Goal: Leave review/rating: Share an evaluation or opinion about a product, service, or content

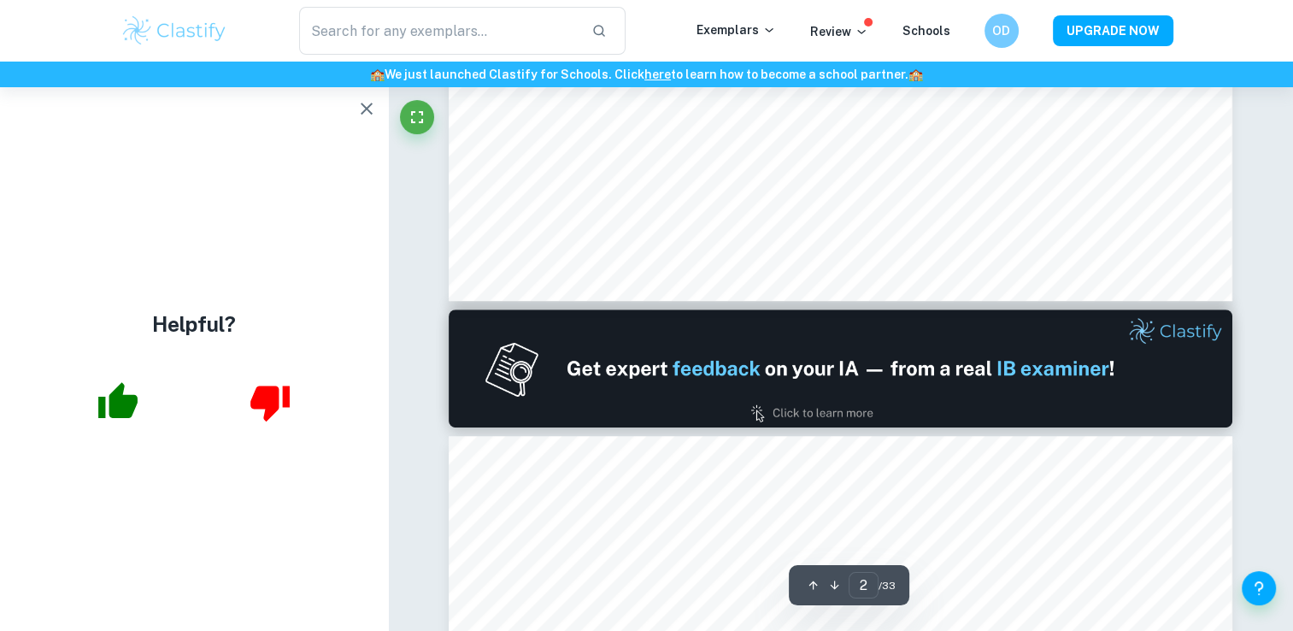
type input "1"
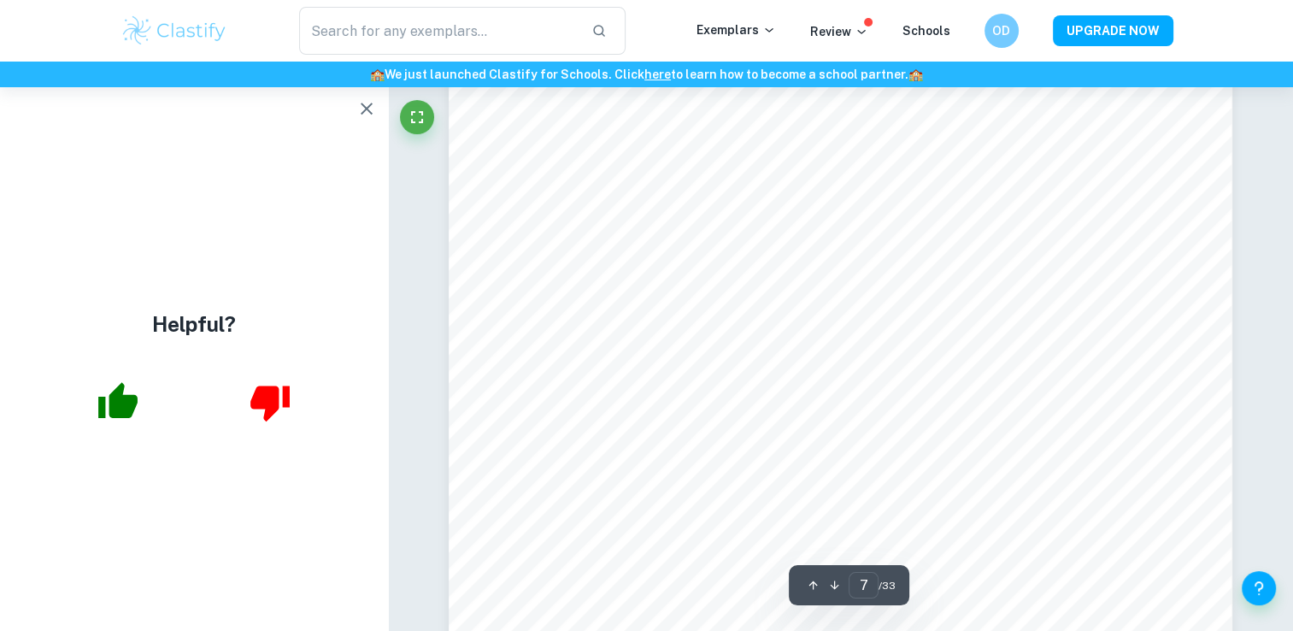
scroll to position [7278, 0]
click at [364, 103] on icon "button" at bounding box center [366, 108] width 21 height 21
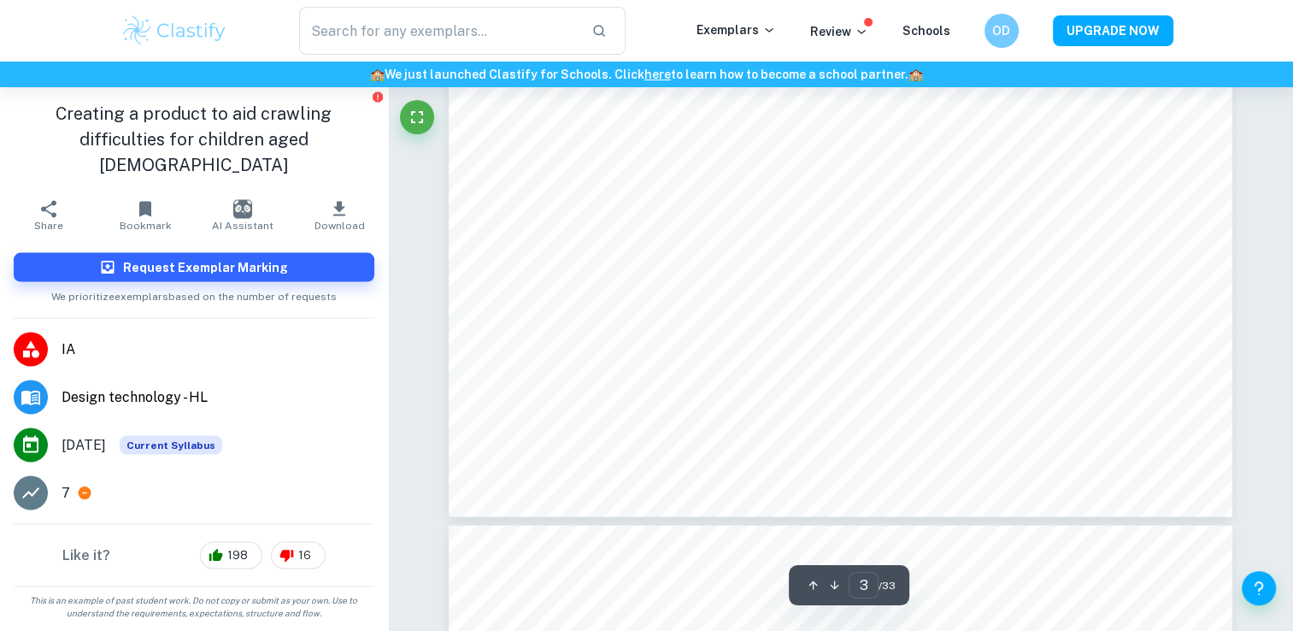
scroll to position [3253, 0]
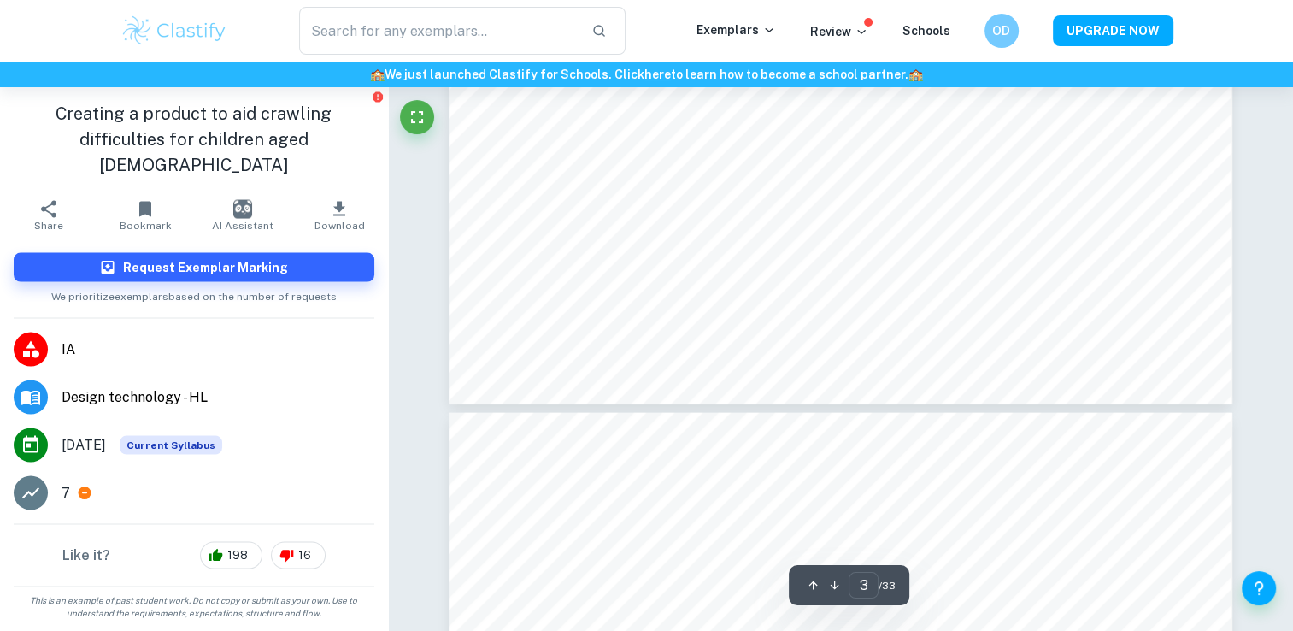
type input "4"
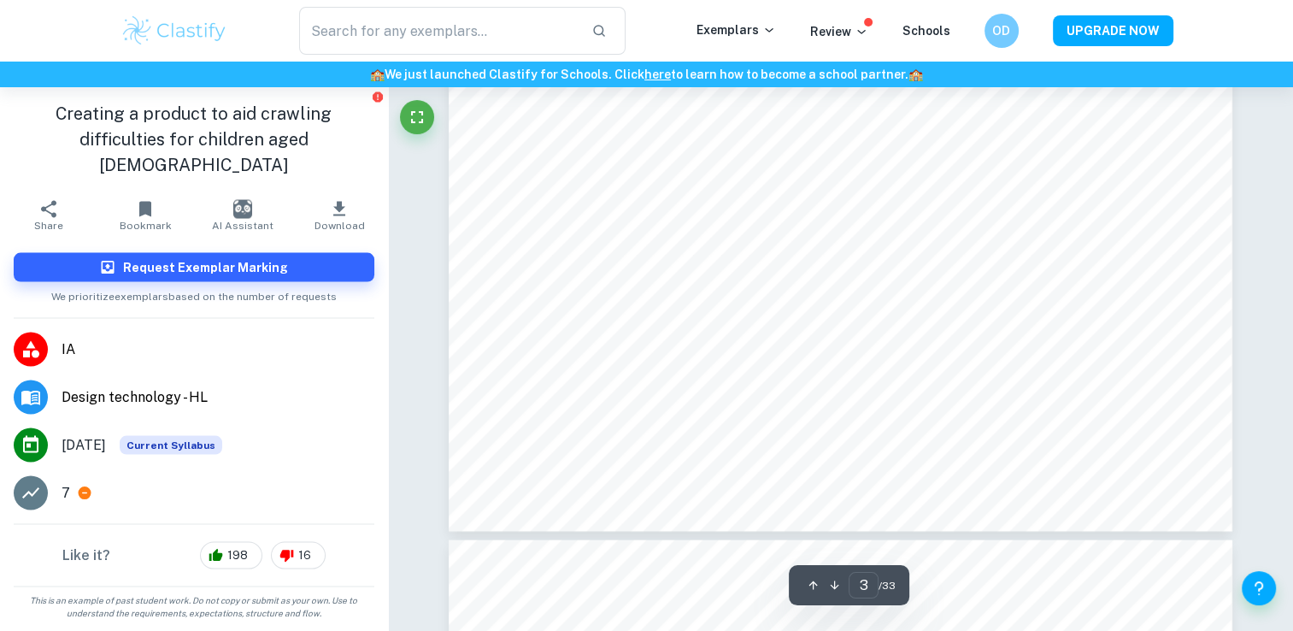
scroll to position [3240, 0]
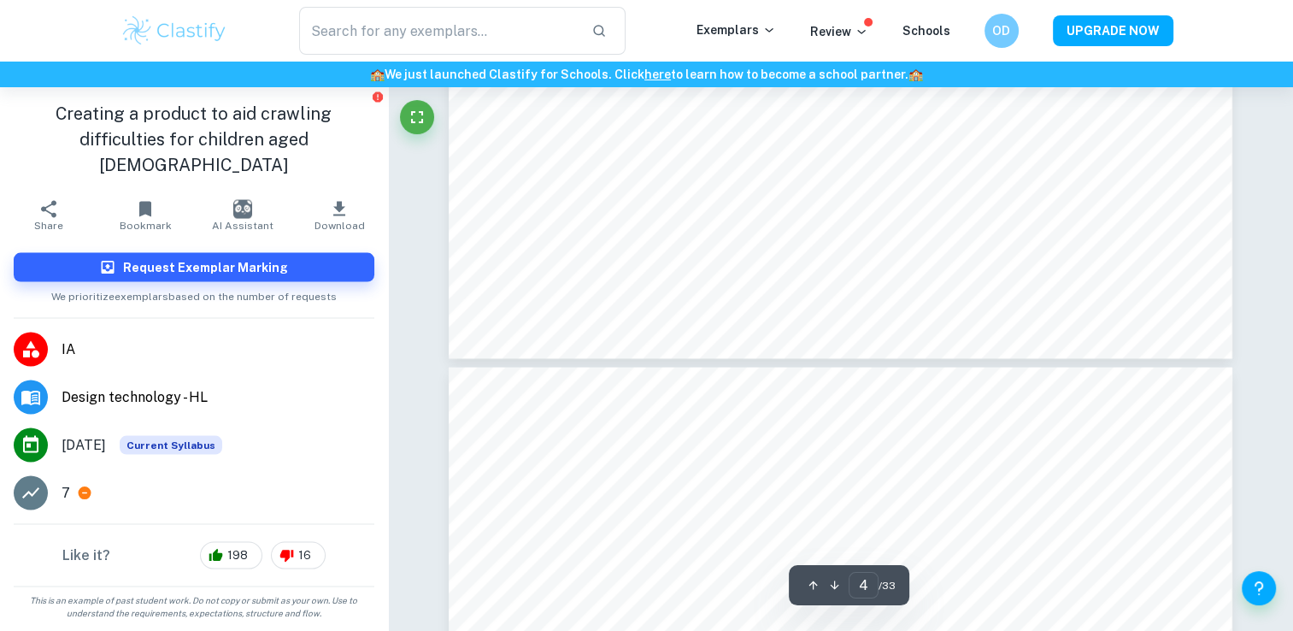
type input "3"
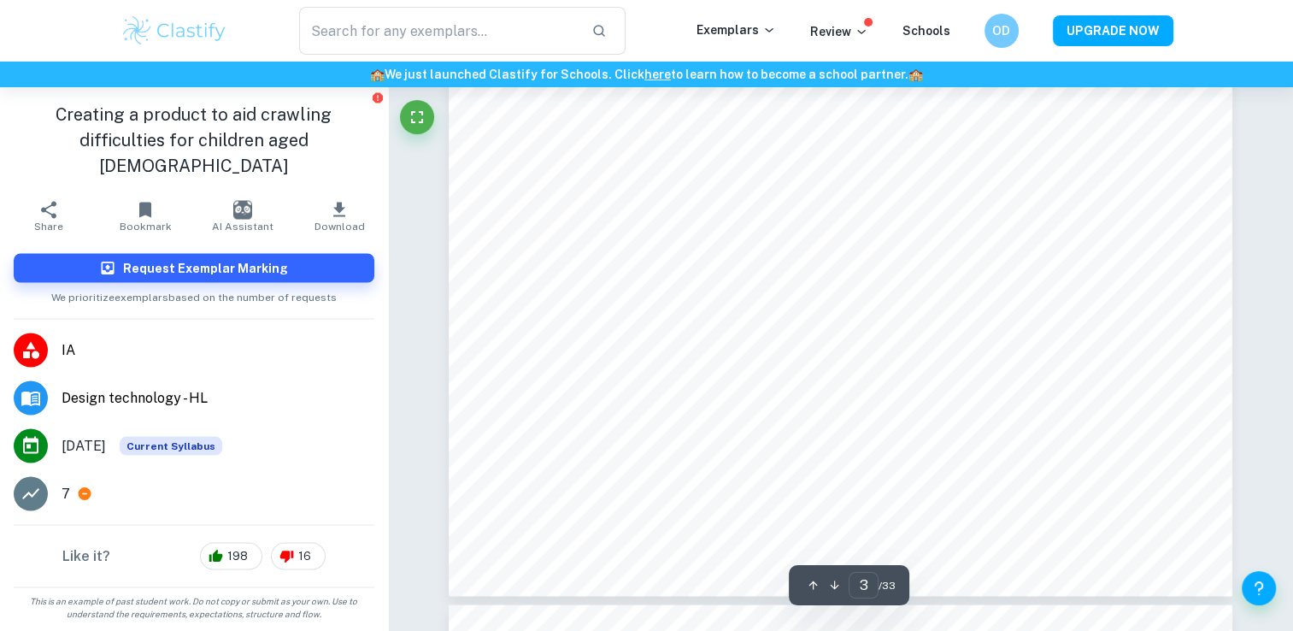
scroll to position [3172, 0]
